Goal: Task Accomplishment & Management: Use online tool/utility

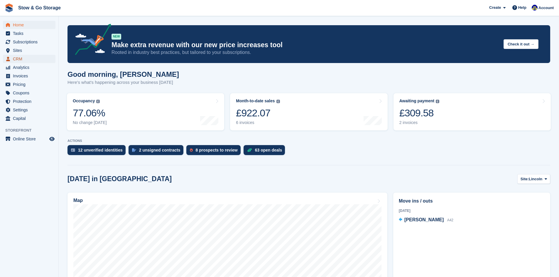
click at [33, 56] on span "CRM" at bounding box center [30, 59] width 35 height 8
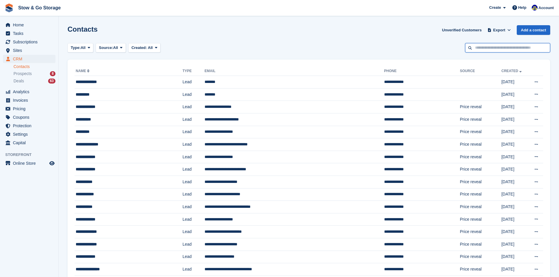
click at [484, 47] on input "text" at bounding box center [507, 48] width 85 height 10
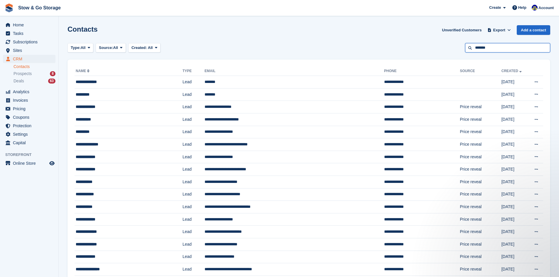
type input "*******"
